Goal: Communication & Community: Share content

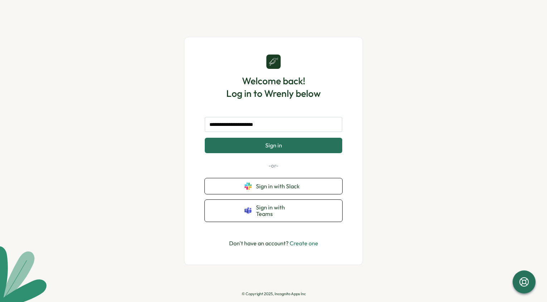
click at [251, 149] on button "Sign in" at bounding box center [274, 145] width 138 height 15
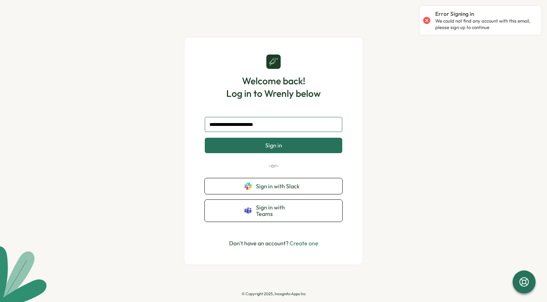
drag, startPoint x: 246, startPoint y: 128, endPoint x: 229, endPoint y: 129, distance: 17.2
click at [229, 129] on input "**********" at bounding box center [274, 124] width 138 height 15
drag, startPoint x: 270, startPoint y: 128, endPoint x: 246, endPoint y: 128, distance: 23.6
click at [246, 128] on input "**********" at bounding box center [274, 124] width 138 height 15
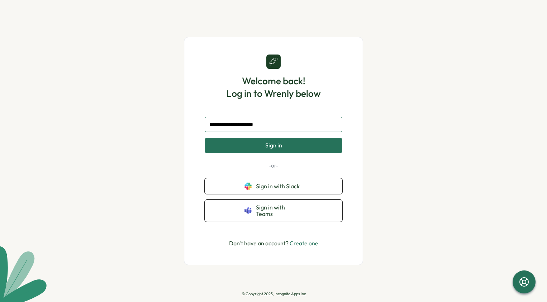
drag, startPoint x: 271, startPoint y: 127, endPoint x: 251, endPoint y: 128, distance: 20.5
click at [251, 128] on input "**********" at bounding box center [274, 124] width 138 height 15
type input "**********"
click at [290, 145] on button "Sign in" at bounding box center [274, 145] width 138 height 15
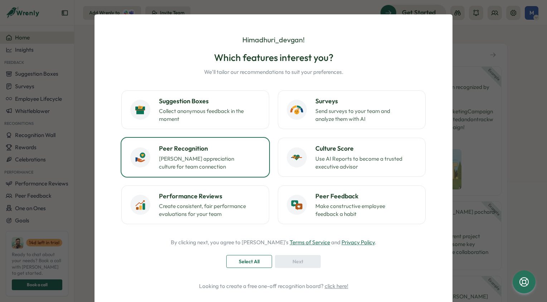
click at [211, 151] on h3 "Peer Recognition" at bounding box center [209, 148] width 101 height 9
click at [296, 260] on span "Next" at bounding box center [298, 261] width 11 height 12
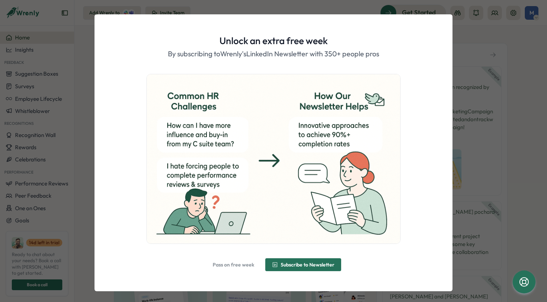
click at [239, 264] on span "Pass on free week" at bounding box center [234, 264] width 42 height 5
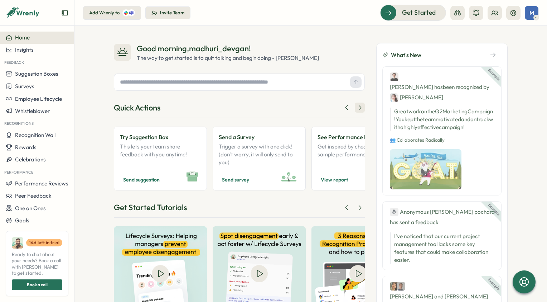
click at [359, 109] on icon at bounding box center [359, 107] width 7 height 7
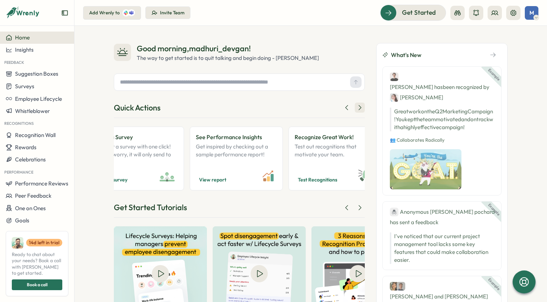
click at [358, 107] on icon at bounding box center [359, 107] width 7 height 7
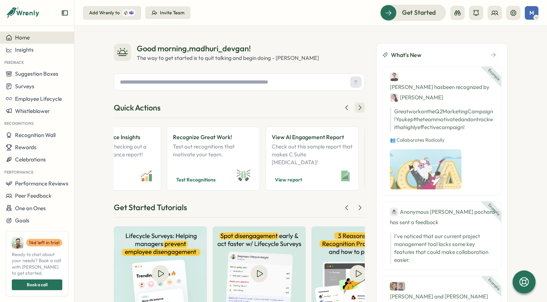
click at [358, 107] on icon at bounding box center [359, 107] width 7 height 7
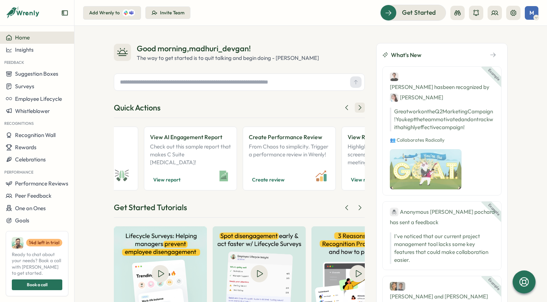
click at [358, 107] on icon at bounding box center [359, 107] width 7 height 7
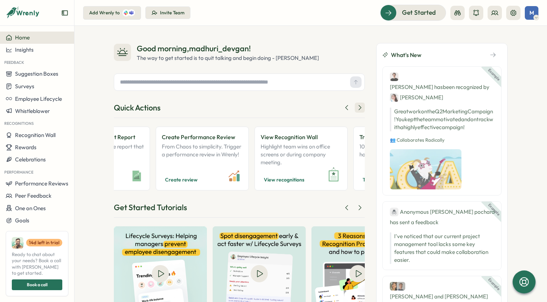
scroll to position [0, 487]
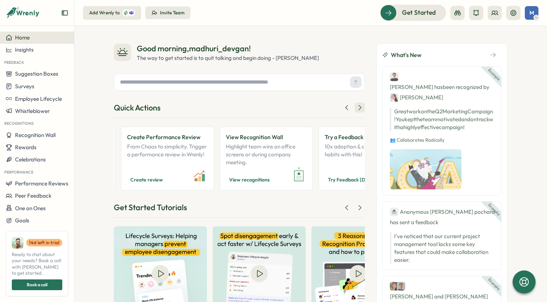
click at [357, 108] on icon at bounding box center [359, 107] width 7 height 7
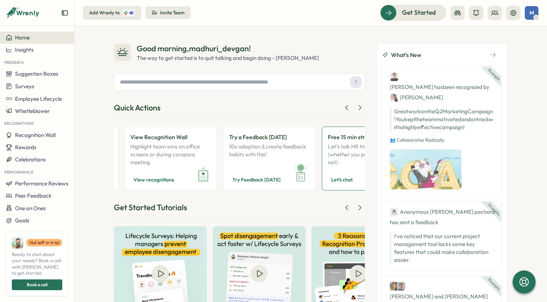
scroll to position [0, 609]
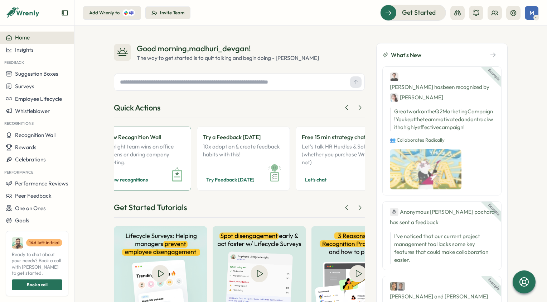
click at [137, 181] on span "View recognitions" at bounding box center [127, 179] width 40 height 9
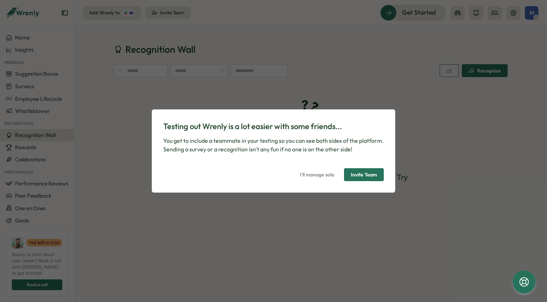
click at [362, 177] on span "Invite Team" at bounding box center [364, 174] width 26 height 12
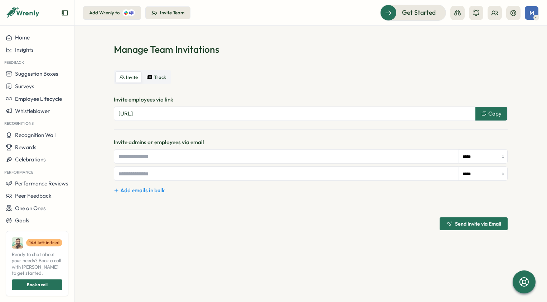
click at [229, 159] on input "text" at bounding box center [286, 156] width 345 height 14
drag, startPoint x: 171, startPoint y: 152, endPoint x: 109, endPoint y: 154, distance: 62.0
click at [110, 155] on section "Manage Team Invitations Invite Track Invite employees via link https://app.wren…" at bounding box center [311, 164] width 473 height 276
paste input "**********"
click at [491, 109] on button "Copy" at bounding box center [492, 114] width 32 height 14
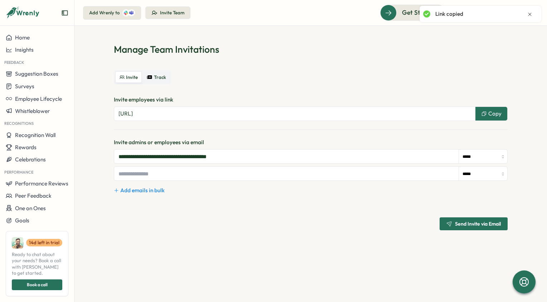
click at [487, 226] on span "Send Invite via Email" at bounding box center [478, 223] width 46 height 5
drag, startPoint x: 161, startPoint y: 156, endPoint x: 73, endPoint y: 158, distance: 87.4
click at [79, 156] on section "**********" at bounding box center [311, 164] width 473 height 276
type input "**********"
click at [462, 223] on span "Send Invite via Email" at bounding box center [478, 223] width 46 height 5
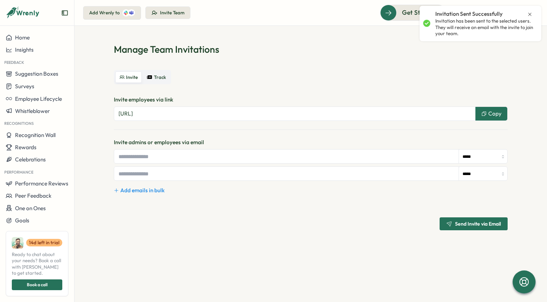
click at [530, 15] on icon "Close notification" at bounding box center [530, 14] width 6 height 6
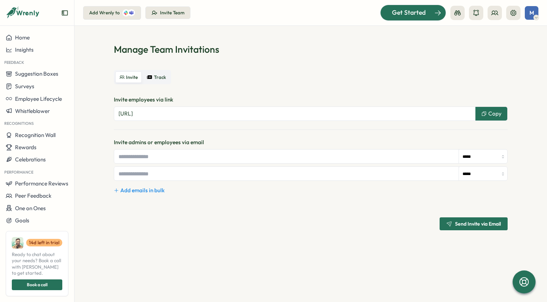
click at [416, 12] on span "Get Started" at bounding box center [409, 12] width 34 height 9
click at [44, 159] on span "Celebrations" at bounding box center [30, 159] width 31 height 7
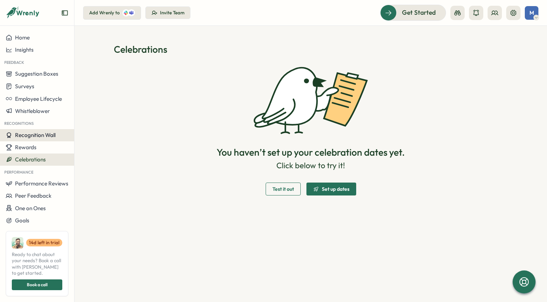
click at [46, 137] on span "Recognition Wall" at bounding box center [35, 134] width 40 height 7
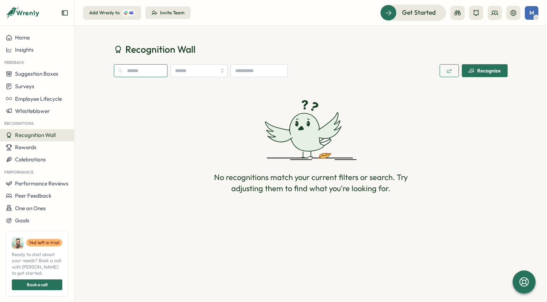
click at [148, 67] on input "text" at bounding box center [141, 70] width 54 height 13
click at [484, 67] on span "Recognize" at bounding box center [485, 70] width 32 height 12
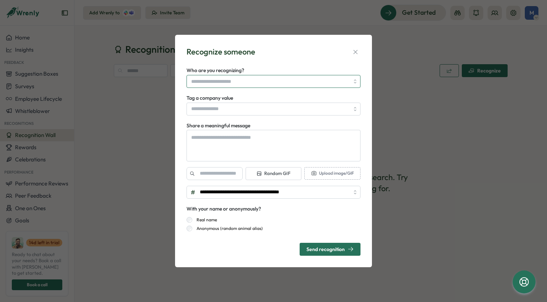
type textarea "*"
click at [312, 82] on input "Who are you recognizing?" at bounding box center [270, 81] width 158 height 12
click at [307, 85] on input "Who are you recognizing?" at bounding box center [270, 81] width 158 height 12
type input "****"
click at [311, 147] on textarea "Share a meaningful message" at bounding box center [274, 146] width 174 height 32
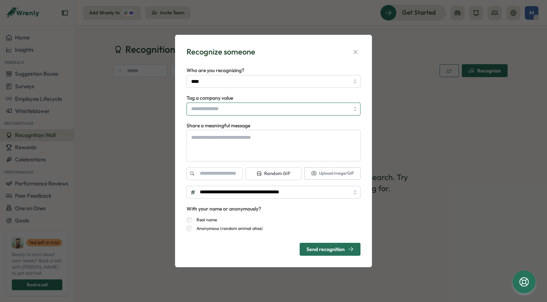
type textarea "*"
click at [257, 107] on input "Tag a company value" at bounding box center [274, 108] width 174 height 13
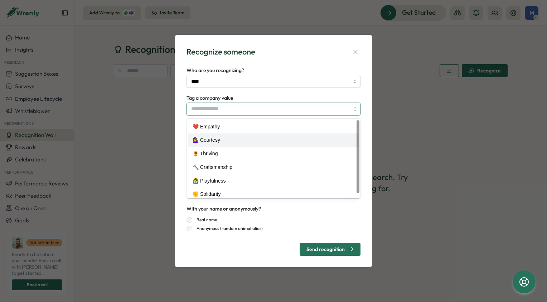
scroll to position [5, 0]
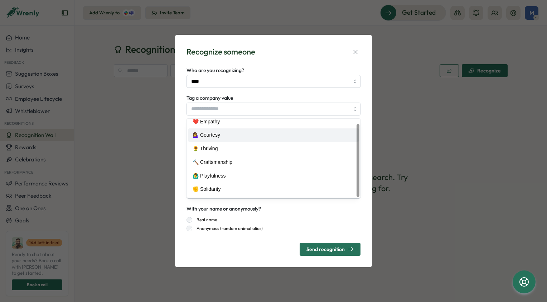
click at [407, 128] on div "**********" at bounding box center [273, 151] width 547 height 302
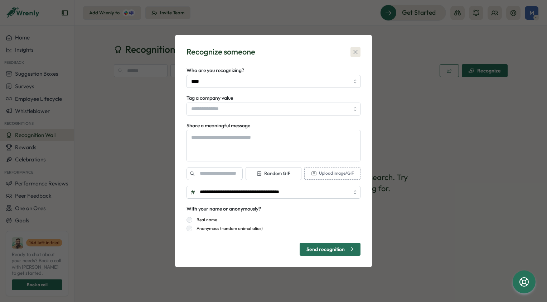
click at [353, 53] on icon "button" at bounding box center [355, 51] width 7 height 7
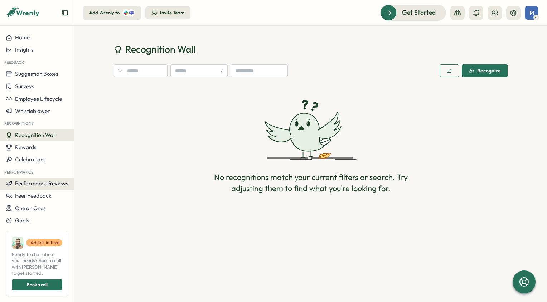
click at [51, 186] on span "Performance Reviews" at bounding box center [41, 183] width 53 height 7
click at [39, 73] on span "Suggestion Boxes" at bounding box center [36, 73] width 43 height 7
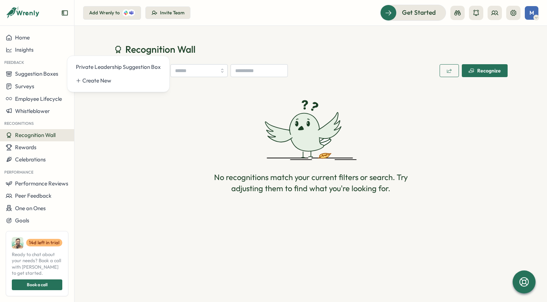
click at [139, 158] on div "No recognitions match your current filters or search. Try adjusting them to fin…" at bounding box center [311, 147] width 394 height 122
click at [534, 12] on div "M" at bounding box center [532, 13] width 14 height 14
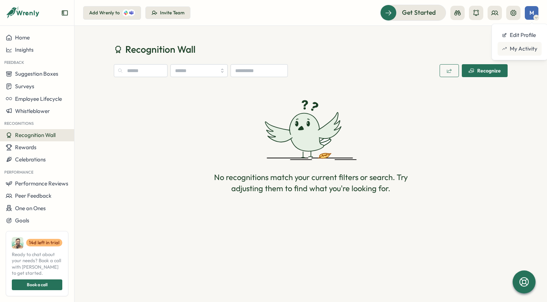
click at [523, 52] on div "My Activity" at bounding box center [519, 49] width 35 height 8
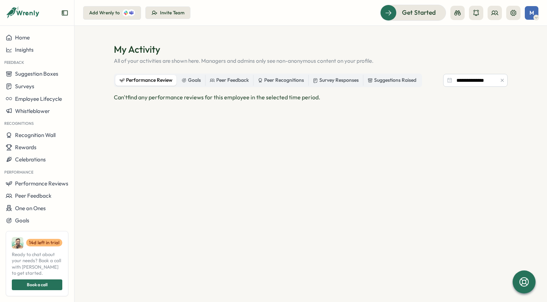
click at [153, 80] on div "Performance Review" at bounding box center [146, 80] width 53 height 8
click at [272, 81] on div "Peer Recognitions" at bounding box center [281, 80] width 46 height 8
click at [461, 82] on input "**********" at bounding box center [475, 80] width 64 height 13
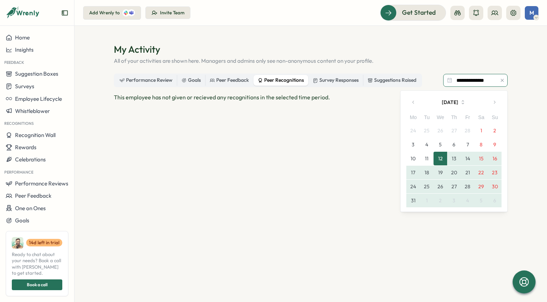
click at [461, 82] on input "**********" at bounding box center [475, 80] width 64 height 13
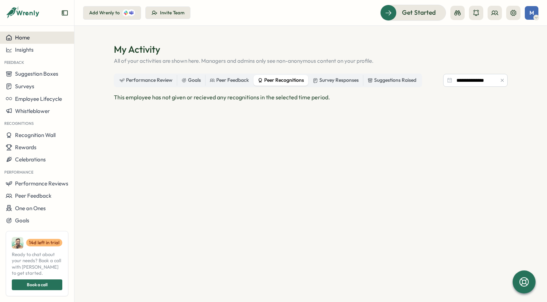
click at [46, 38] on div "Home" at bounding box center [37, 37] width 63 height 6
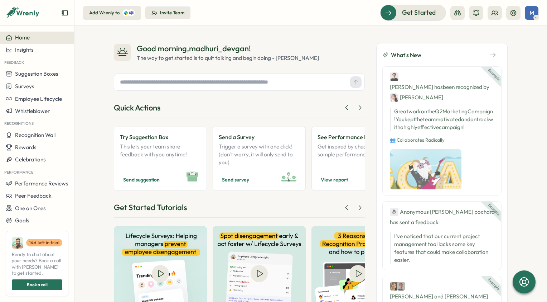
click at [171, 85] on input "text" at bounding box center [232, 82] width 230 height 11
